Goal: Book appointment/travel/reservation

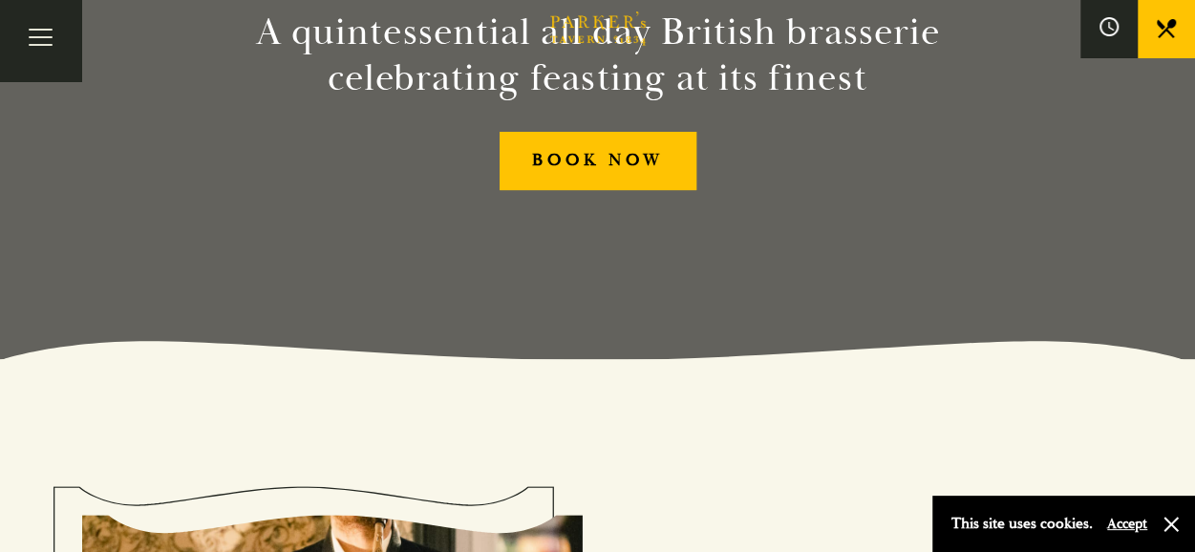
scroll to position [111, 0]
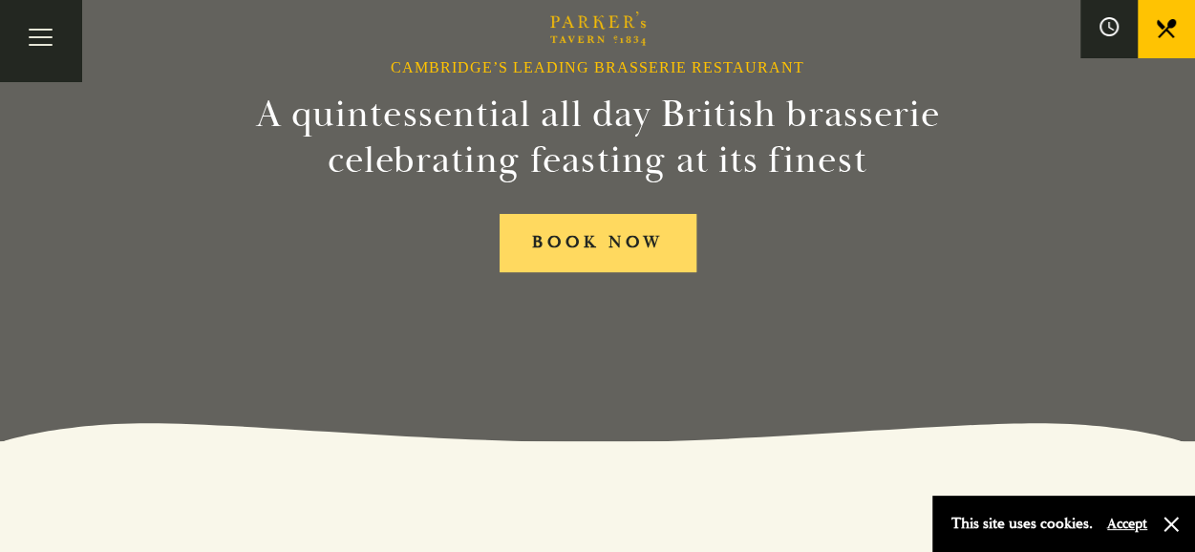
click at [574, 252] on link "BOOK NOW" at bounding box center [598, 243] width 197 height 58
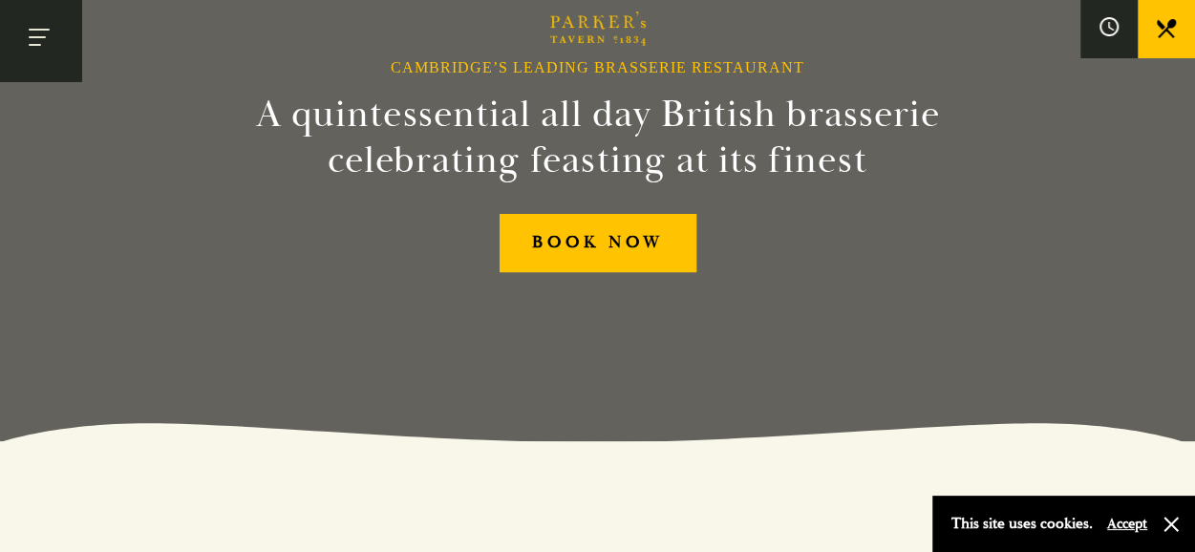
click at [19, 17] on button "Toggle navigation" at bounding box center [40, 40] width 81 height 81
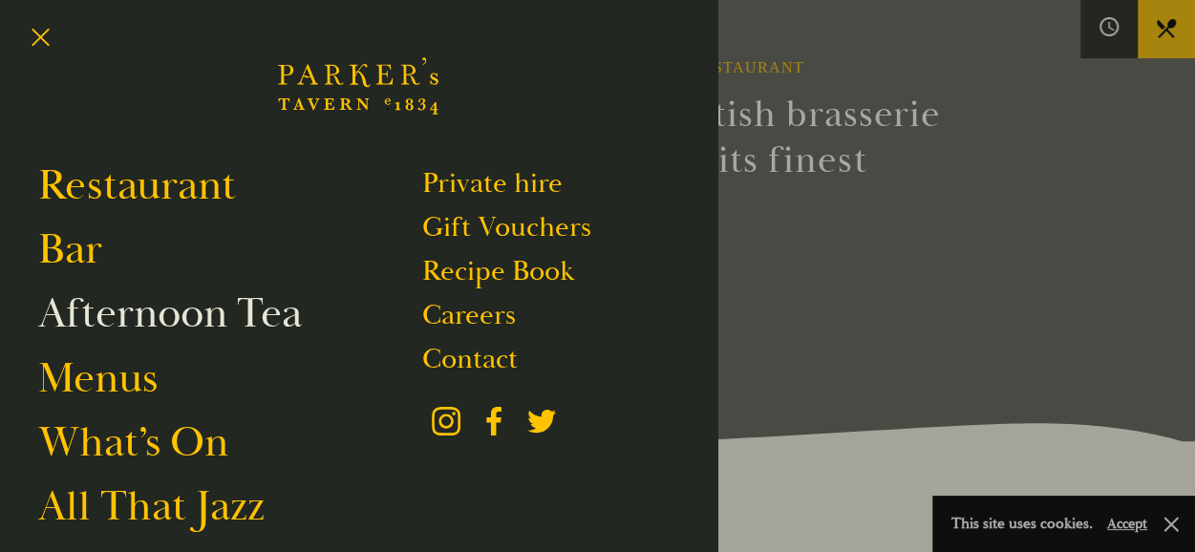
click at [123, 326] on link "Afternoon Tea" at bounding box center [170, 313] width 264 height 53
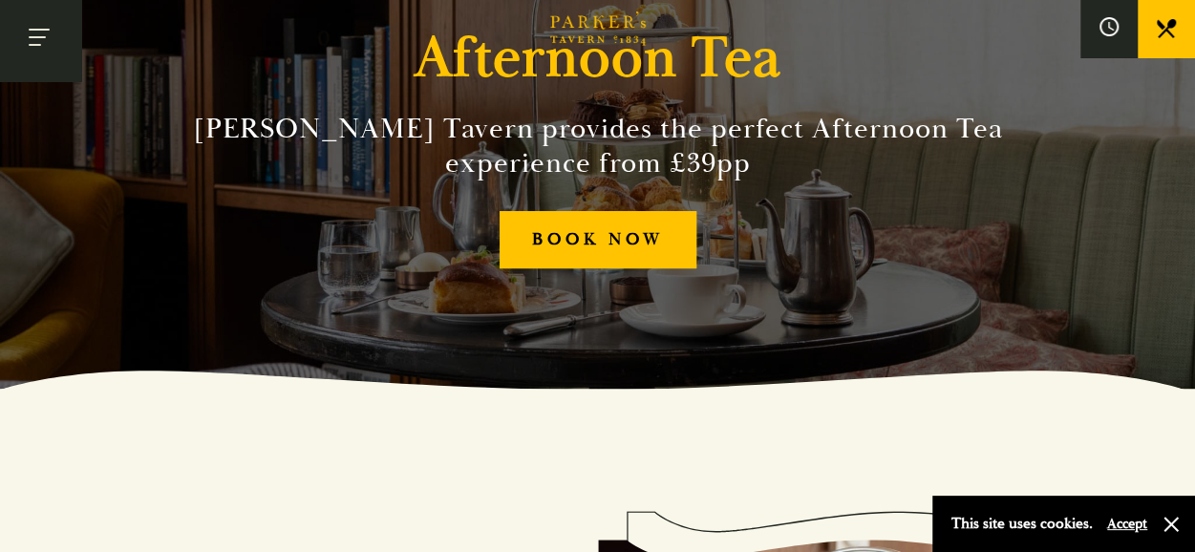
scroll to position [162, 0]
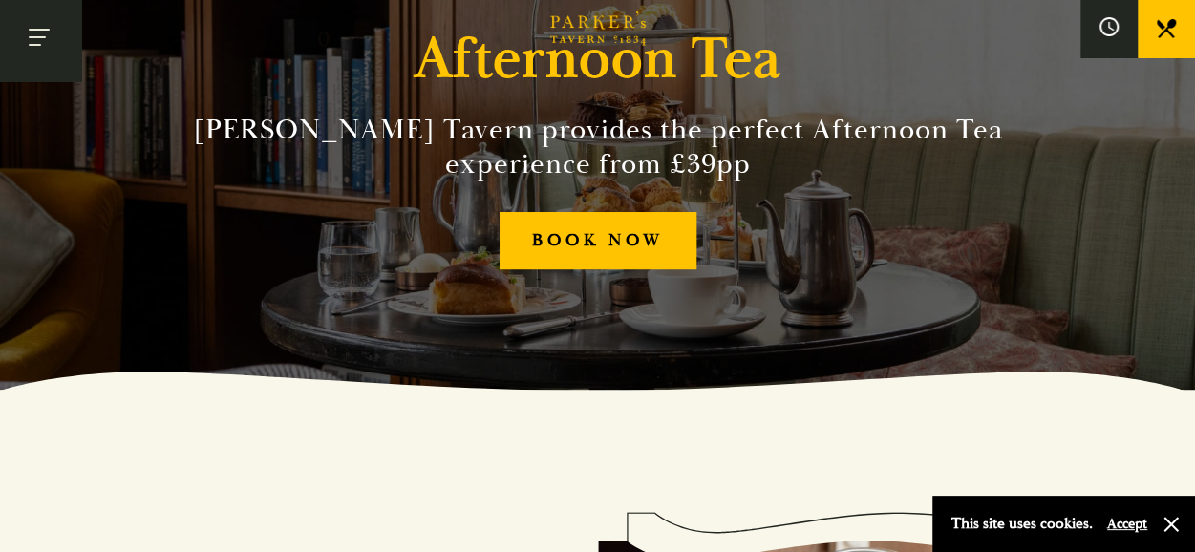
click at [46, 32] on button "Toggle navigation" at bounding box center [40, 40] width 81 height 81
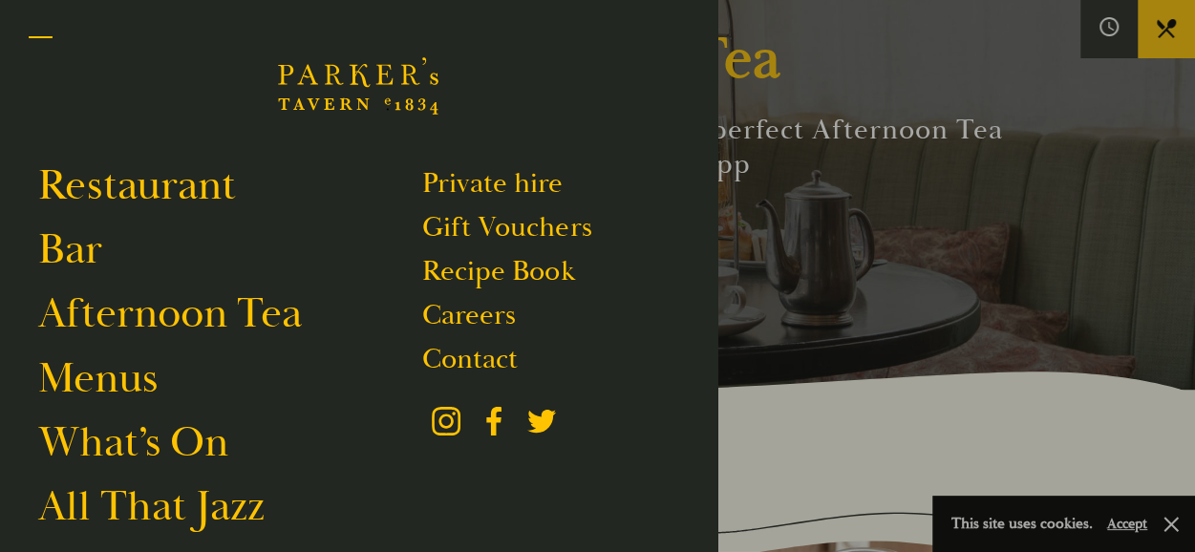
click at [21, 29] on button "Toggle navigation" at bounding box center [40, 40] width 81 height 81
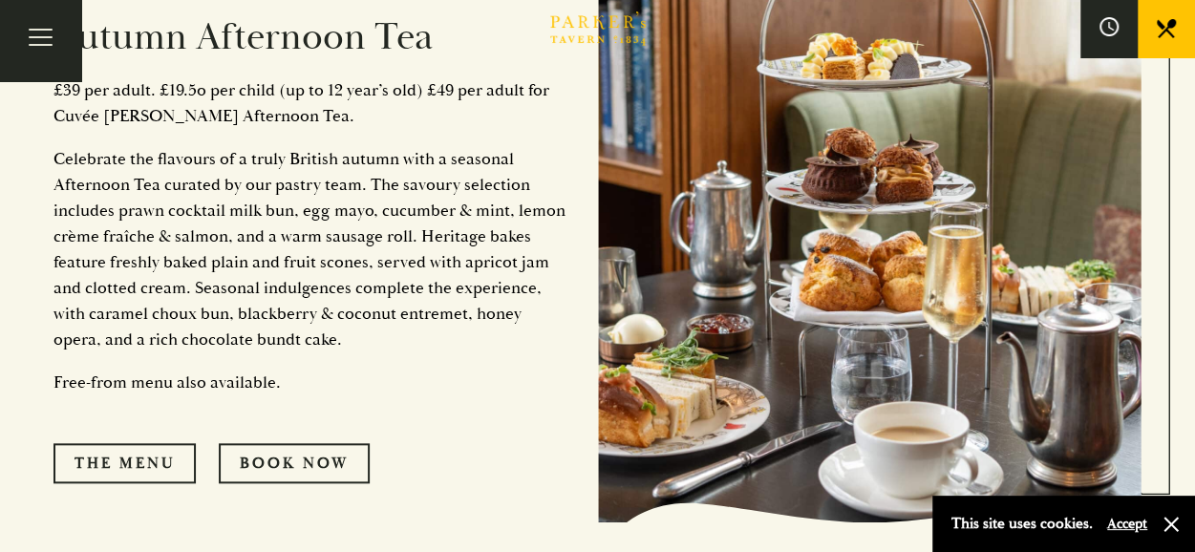
scroll to position [778, 0]
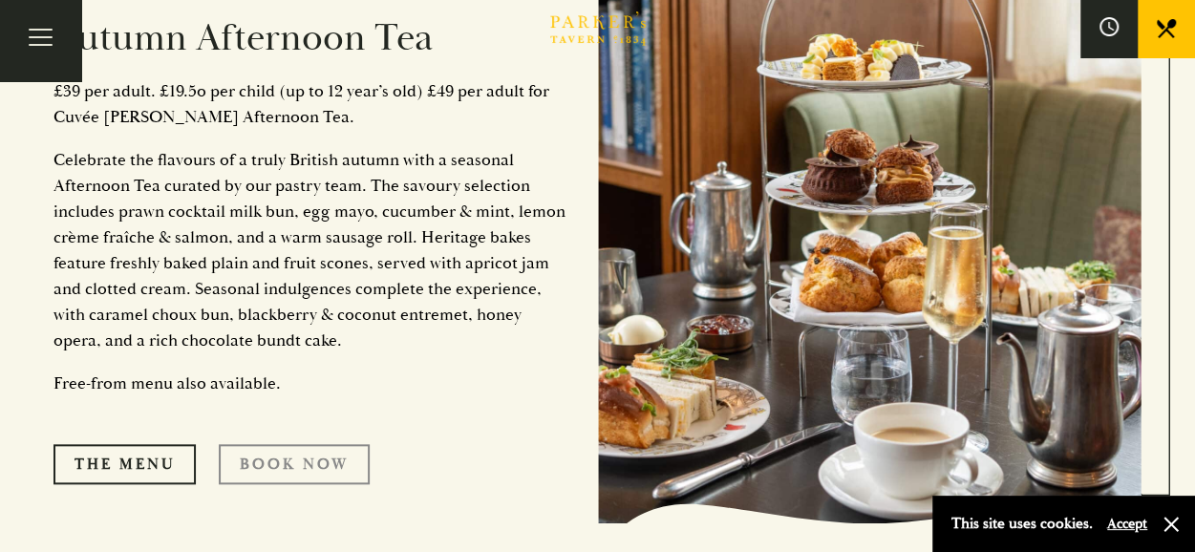
click at [317, 450] on link "Book Now" at bounding box center [294, 464] width 151 height 40
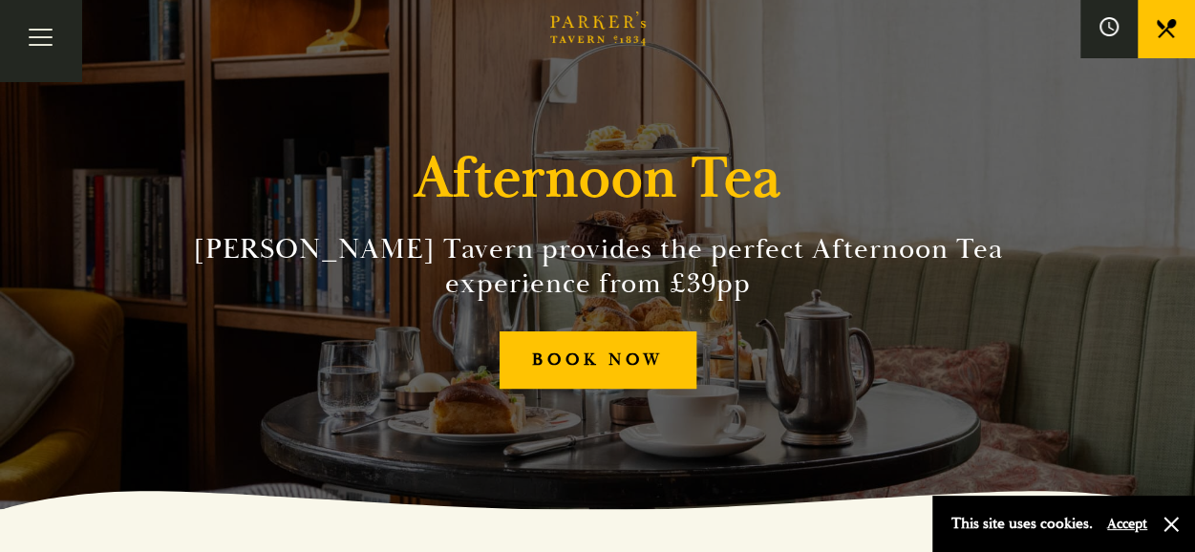
scroll to position [0, 0]
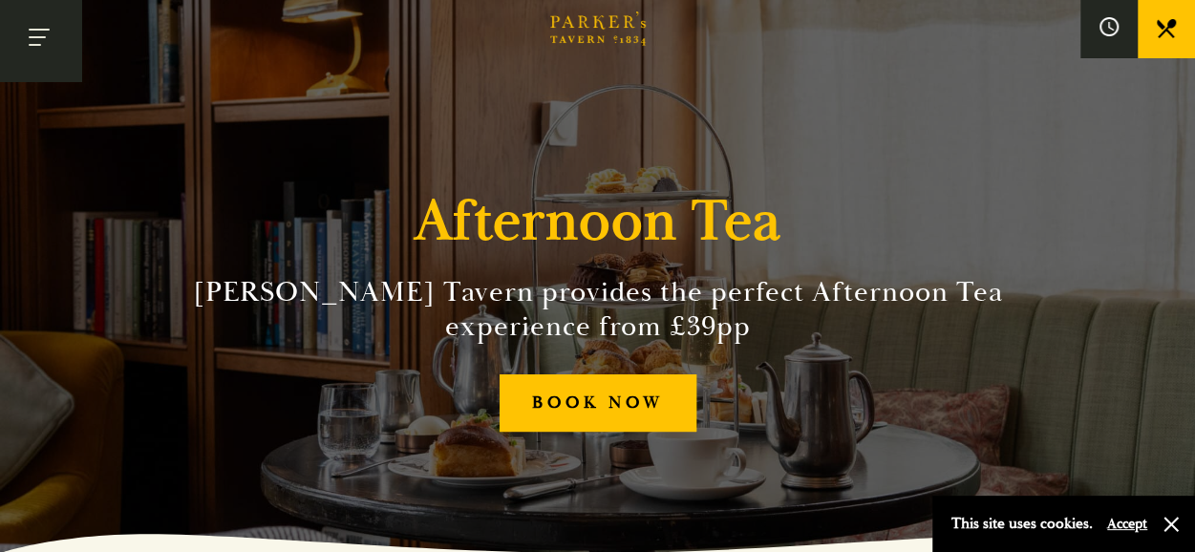
click at [53, 76] on button "Toggle navigation" at bounding box center [40, 40] width 81 height 81
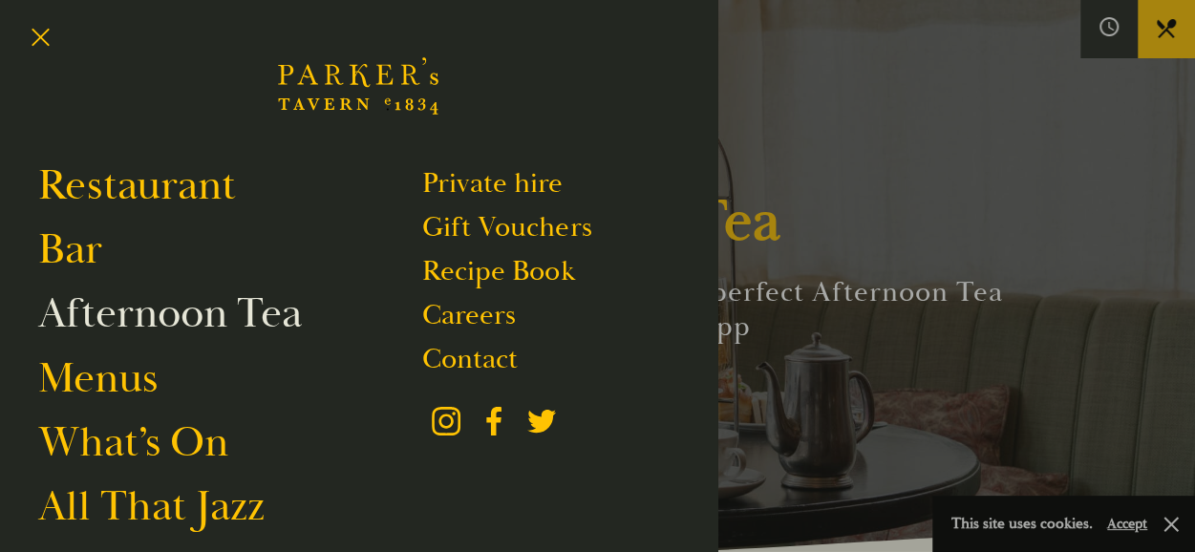
click at [160, 328] on link "Afternoon Tea" at bounding box center [170, 313] width 264 height 53
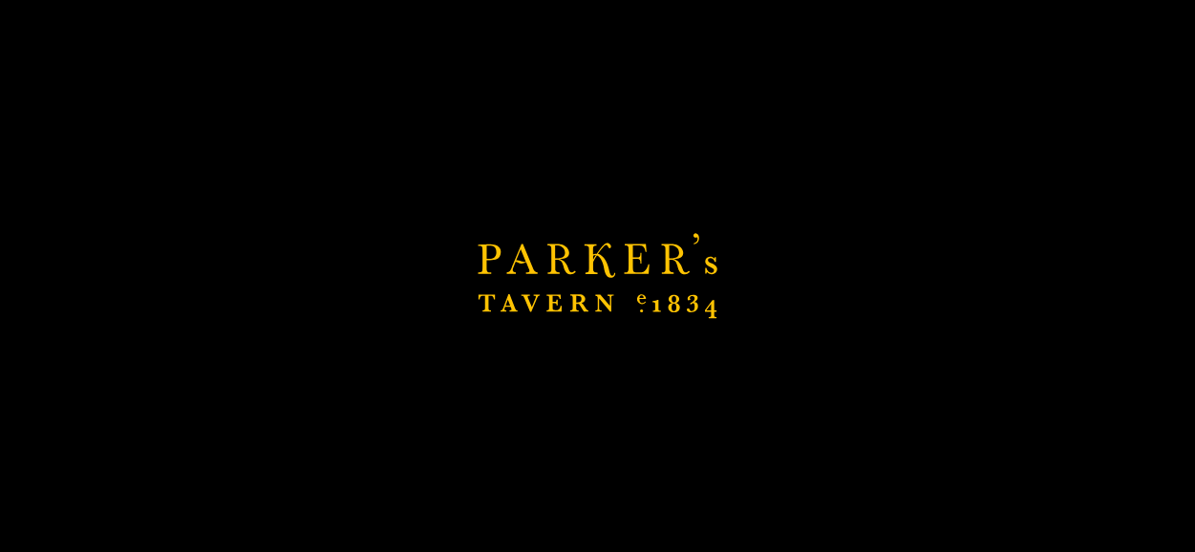
scroll to position [347, 0]
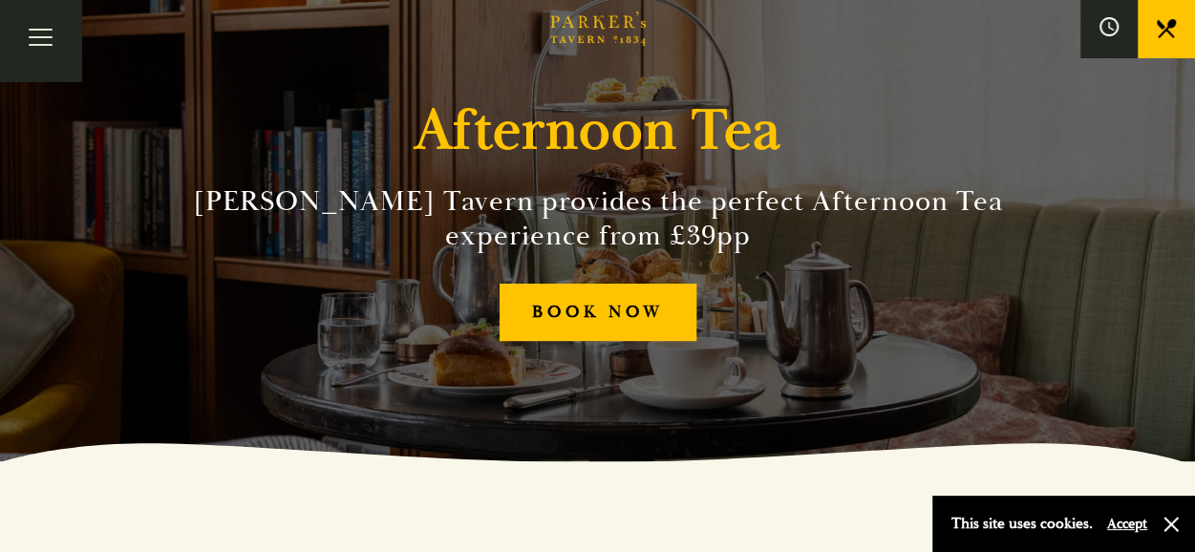
scroll to position [78, 0]
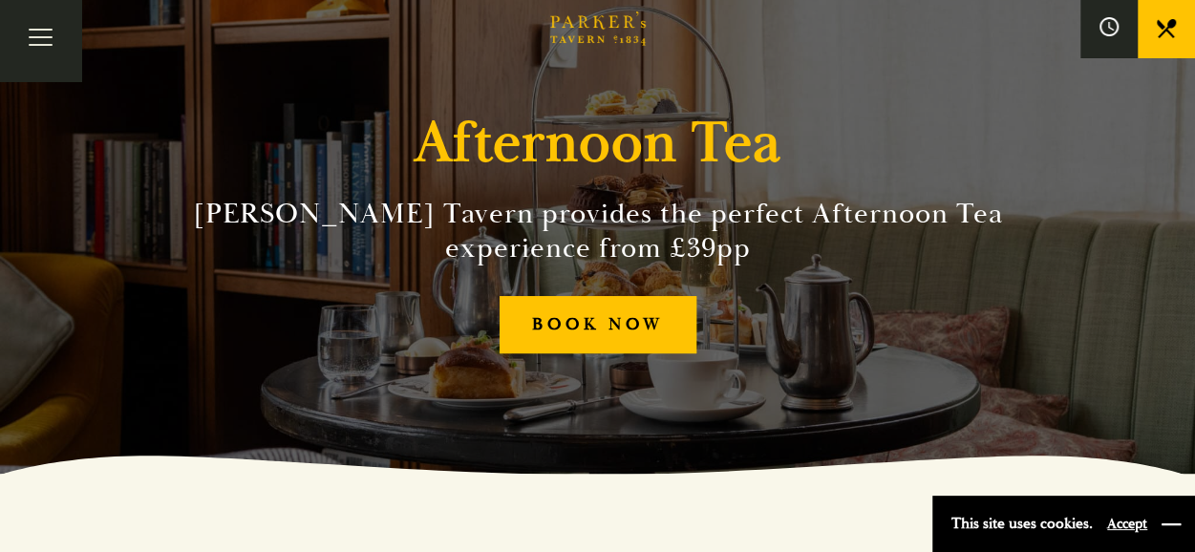
click at [1162, 521] on button "button" at bounding box center [1171, 524] width 19 height 19
